Goal: Information Seeking & Learning: Learn about a topic

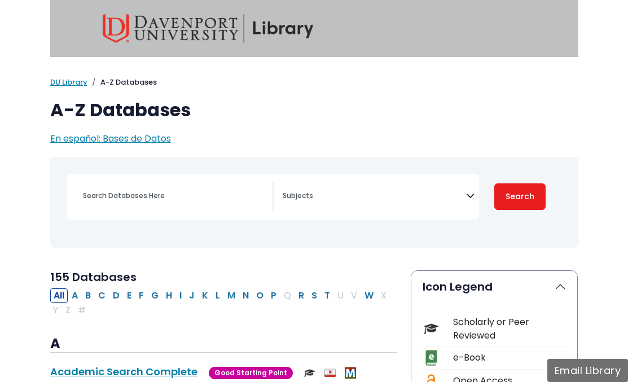
select select "Database Subject Filter"
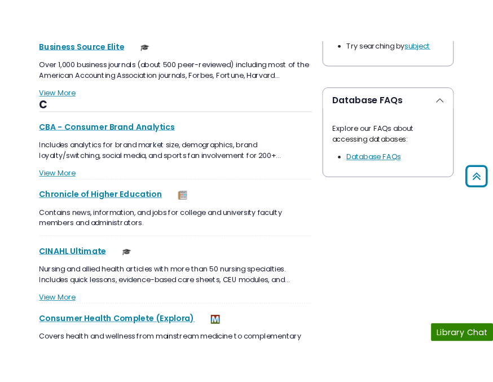
scroll to position [1176, 0]
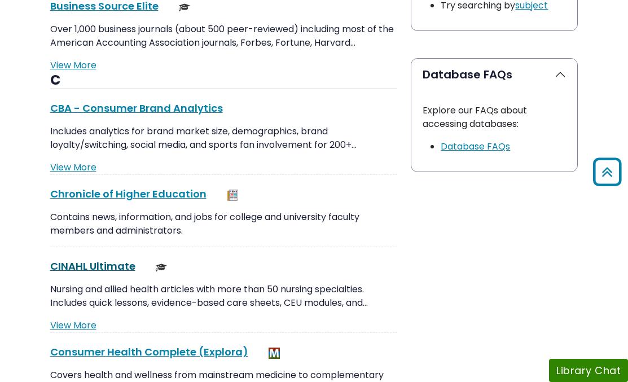
click at [99, 264] on link "CINAHL Ultimate This link opens in a new window" at bounding box center [92, 266] width 85 height 14
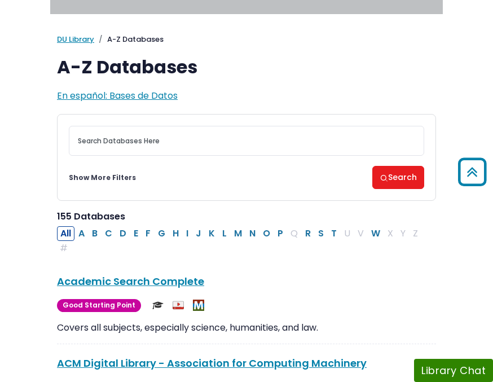
scroll to position [0, 0]
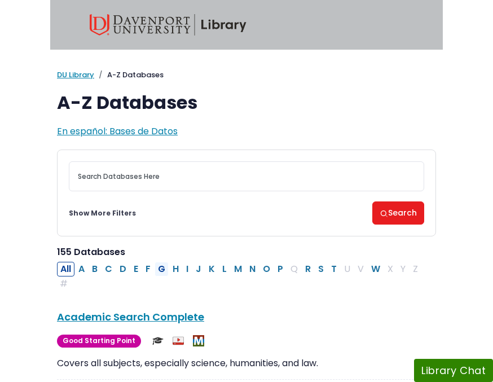
click at [162, 271] on button "G" at bounding box center [162, 269] width 14 height 15
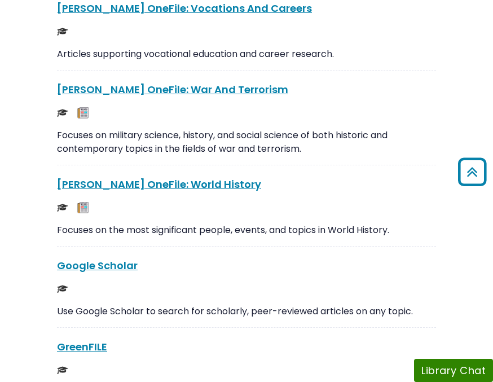
scroll to position [3745, 0]
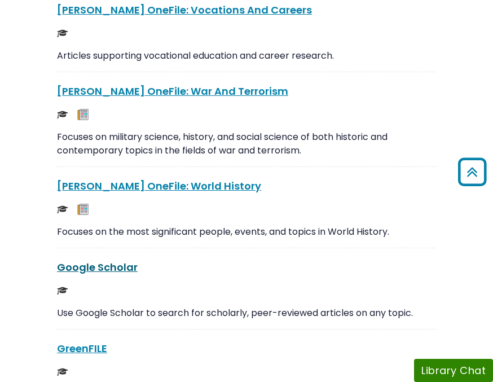
click at [114, 267] on link "Google Scholar This link opens in a new window" at bounding box center [97, 267] width 81 height 14
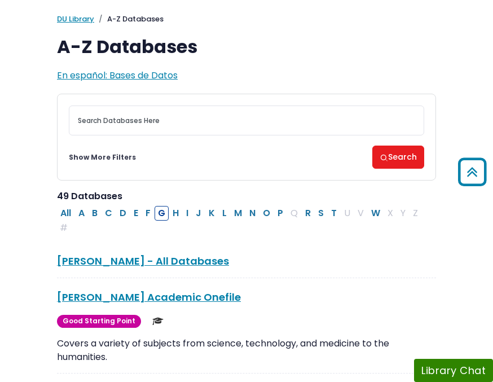
scroll to position [0, 0]
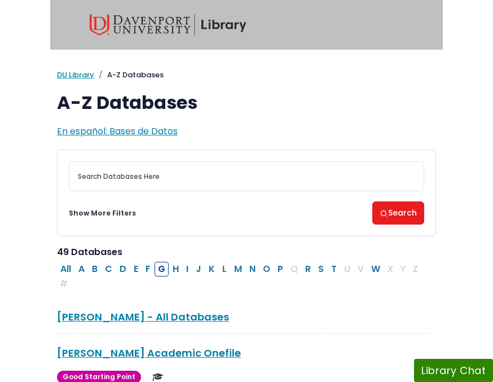
click at [133, 24] on img at bounding box center [168, 24] width 157 height 21
click at [106, 24] on img at bounding box center [168, 24] width 157 height 21
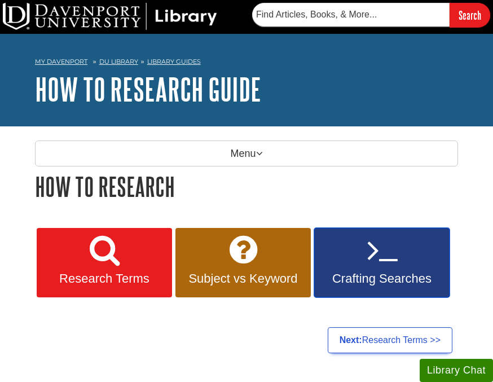
click at [389, 254] on icon at bounding box center [382, 249] width 30 height 33
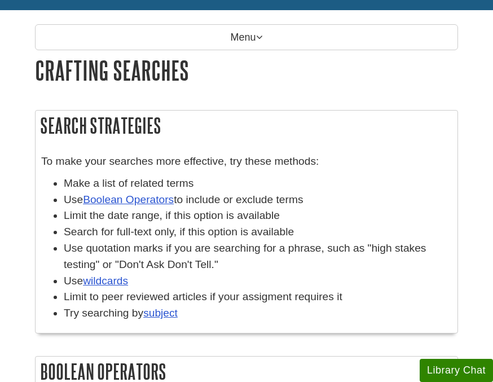
scroll to position [120, 0]
